Goal: Task Accomplishment & Management: Manage account settings

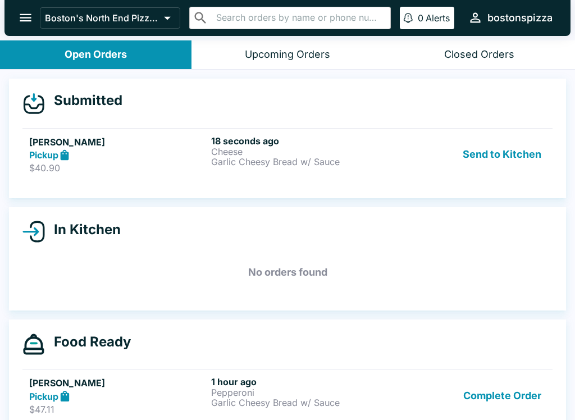
click at [67, 147] on h5 "[PERSON_NAME]" at bounding box center [117, 141] width 177 height 13
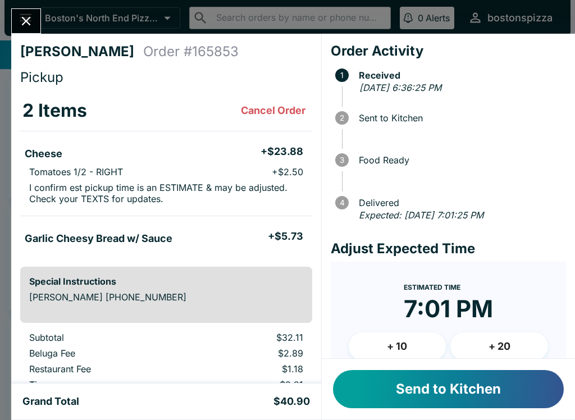
click at [471, 380] on button "Send to Kitchen" at bounding box center [448, 389] width 231 height 38
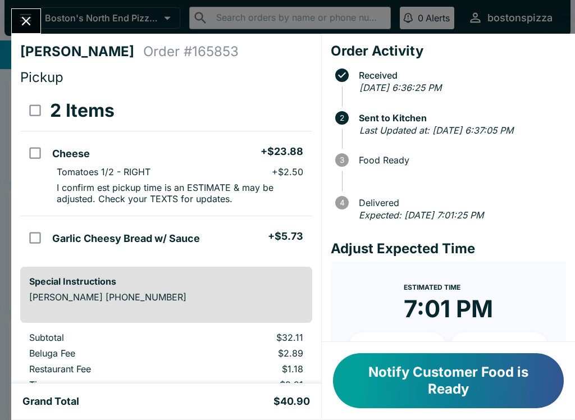
click at [456, 389] on button "Notify Customer Food is Ready" at bounding box center [448, 380] width 231 height 55
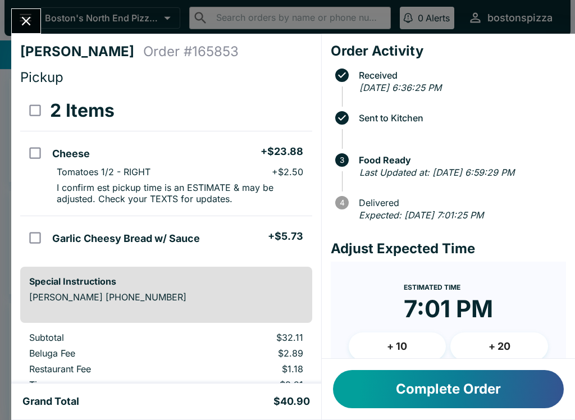
click at [472, 403] on button "Complete Order" at bounding box center [448, 389] width 231 height 38
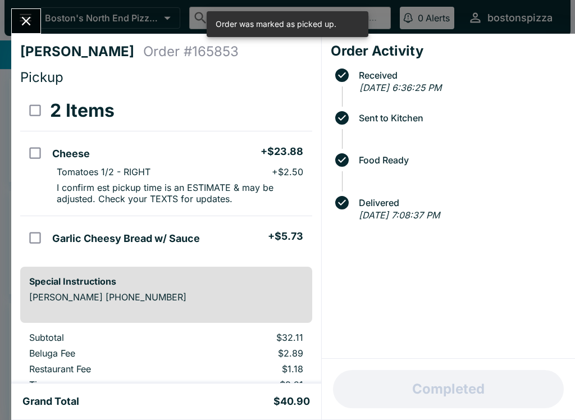
click at [22, 21] on icon "Close" at bounding box center [26, 20] width 15 height 15
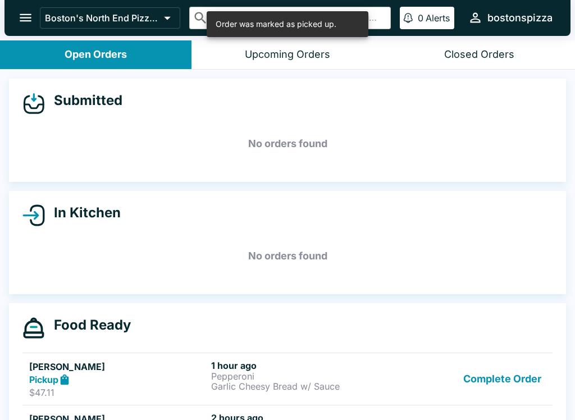
click at [508, 388] on button "Complete Order" at bounding box center [502, 379] width 87 height 39
click at [534, 376] on button "Complete Order" at bounding box center [502, 379] width 87 height 39
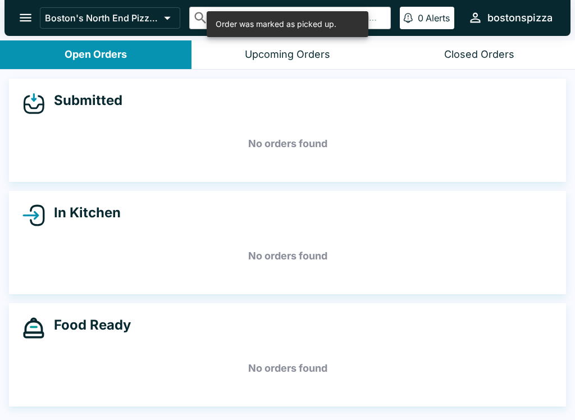
click at [533, 376] on h5 "No orders found" at bounding box center [287, 368] width 530 height 40
click at [19, 29] on button "open drawer" at bounding box center [25, 17] width 29 height 29
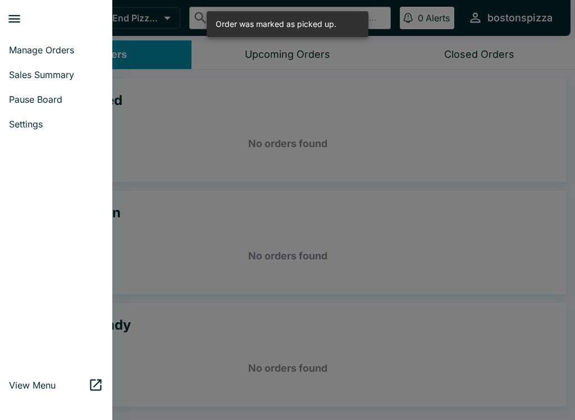
click at [57, 74] on span "Sales Summary" at bounding box center [56, 74] width 94 height 11
select select "03:00"
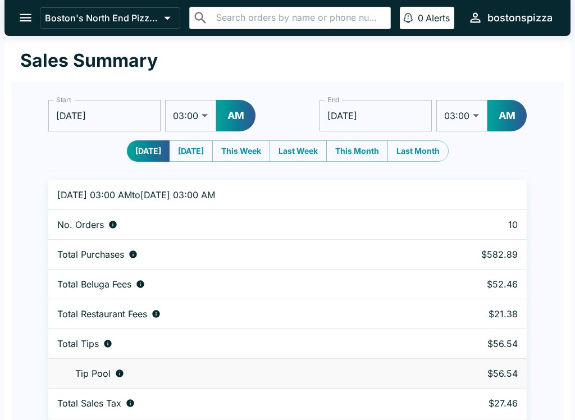
scroll to position [34, 0]
